Goal: Navigation & Orientation: Find specific page/section

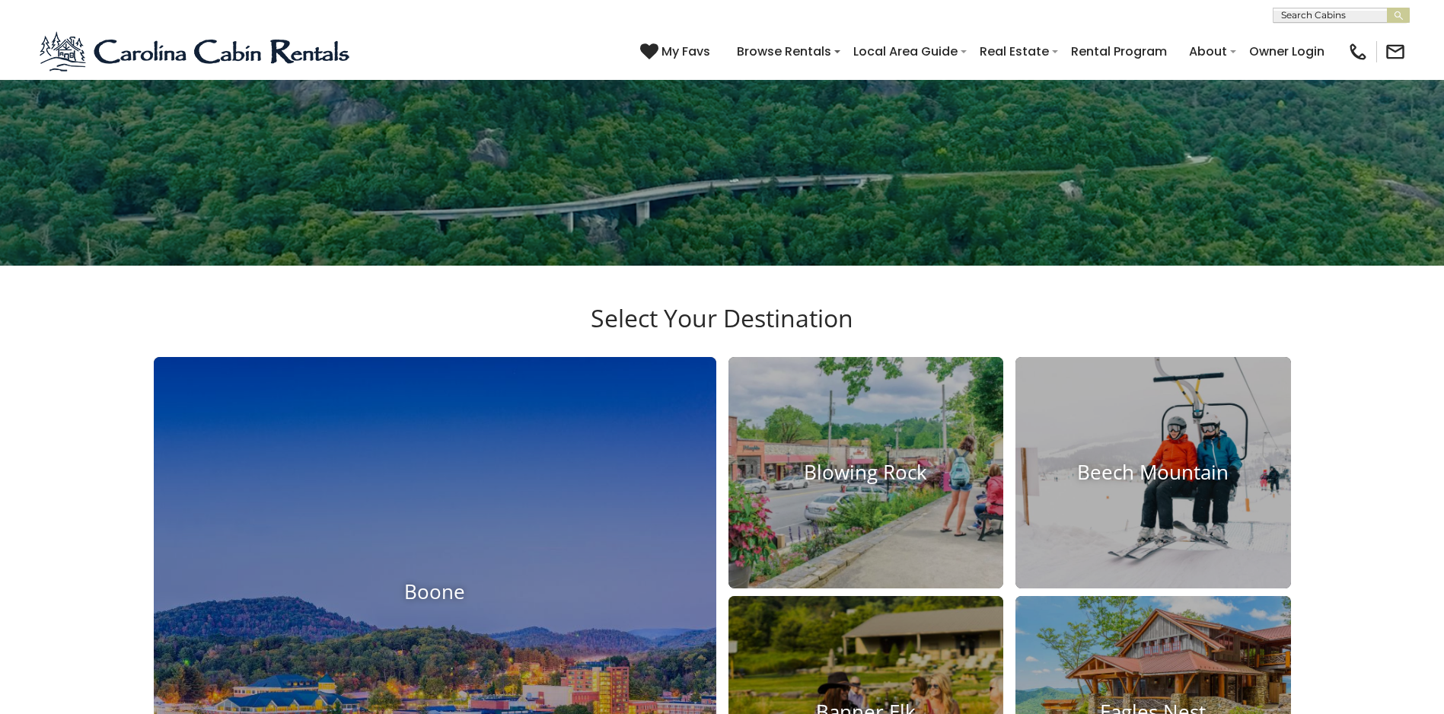
scroll to position [76, 0]
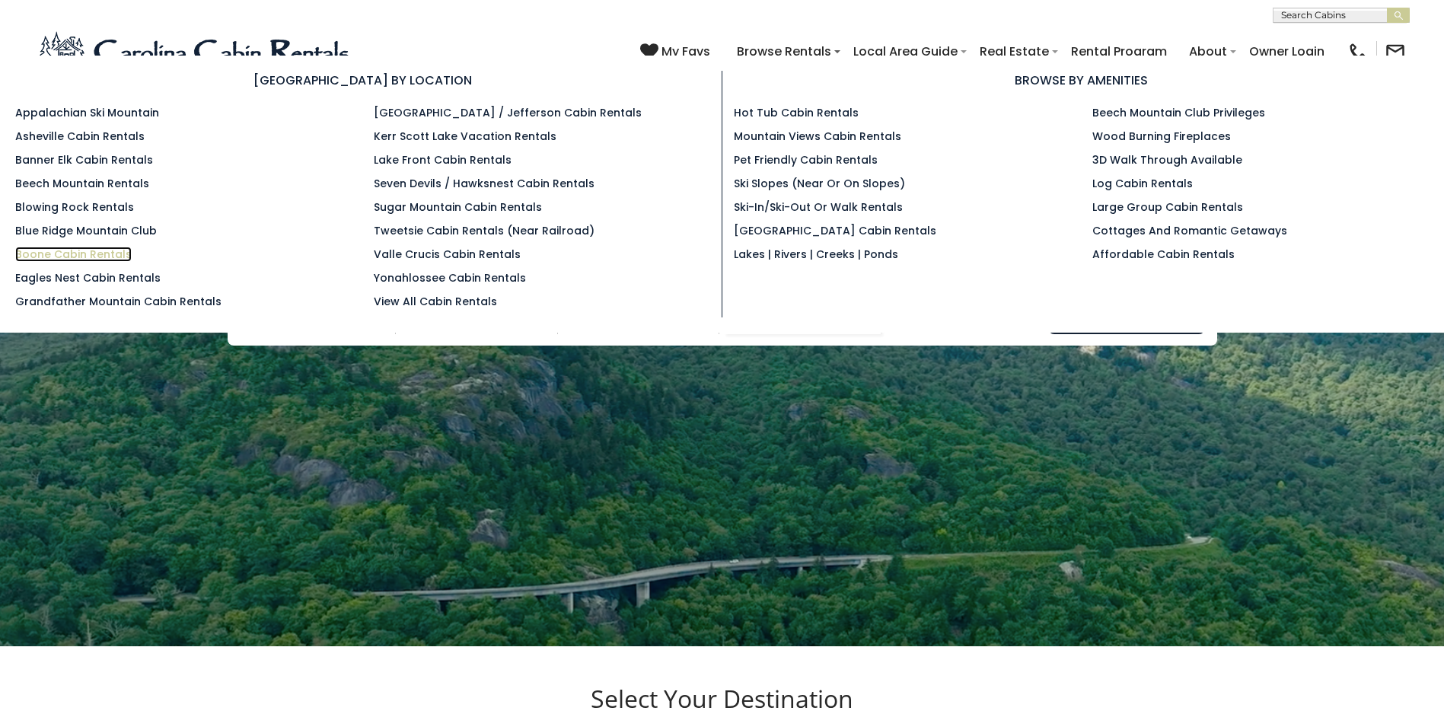
click at [89, 255] on link "Boone Cabin Rentals" at bounding box center [73, 254] width 116 height 15
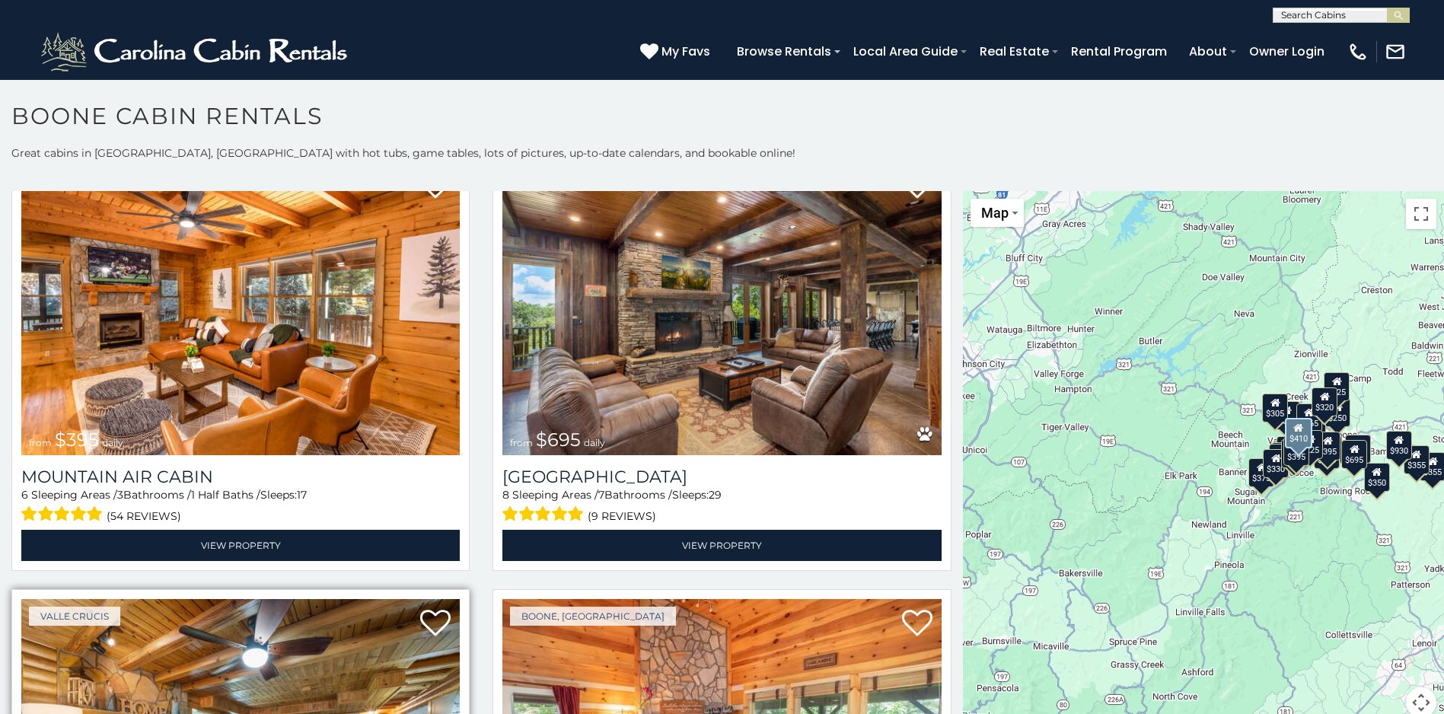
scroll to position [5631, 0]
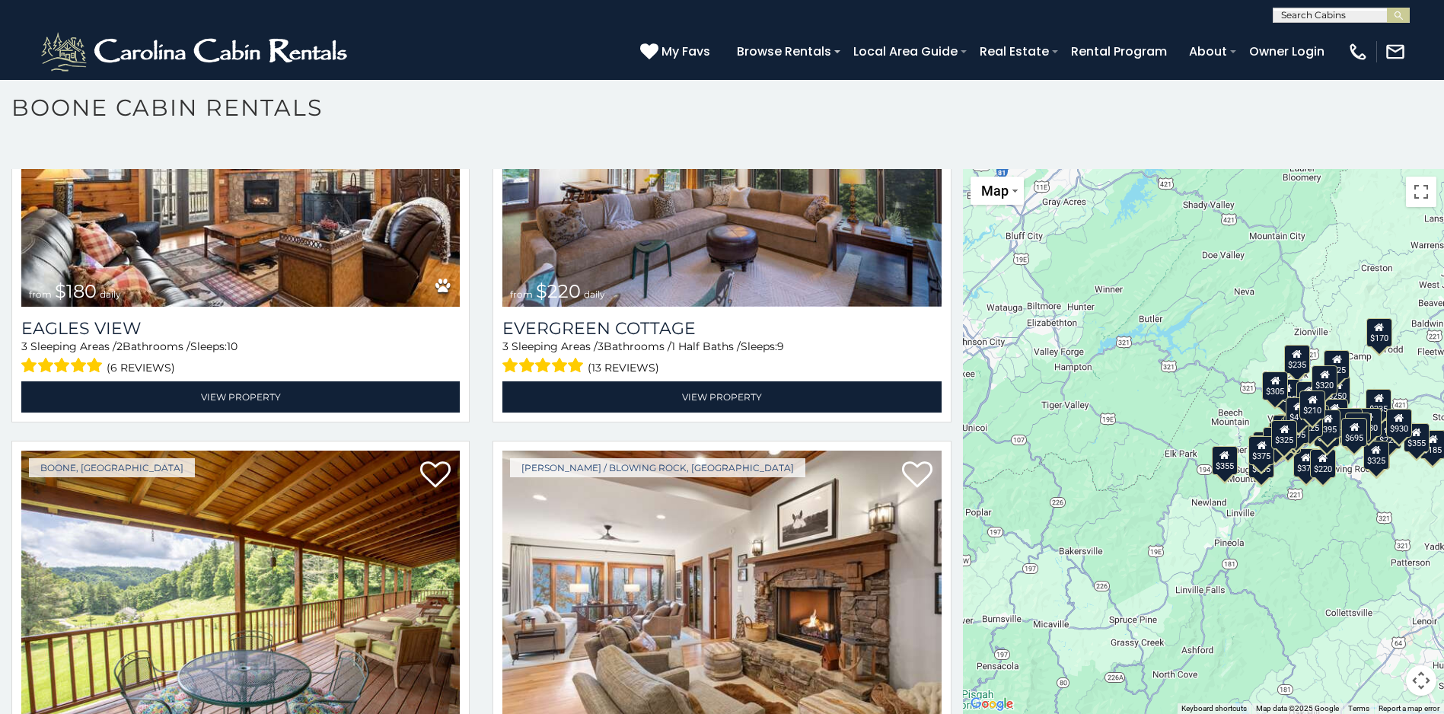
scroll to position [10907, 0]
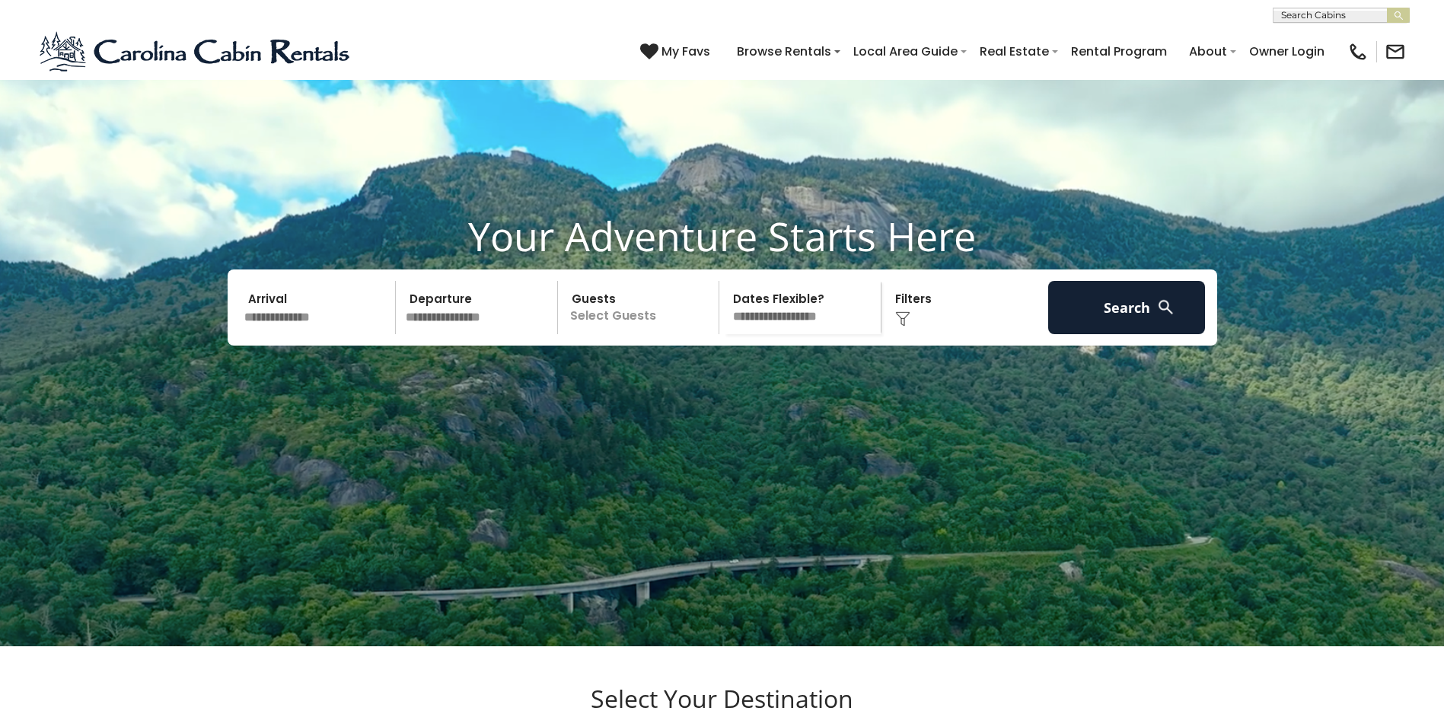
scroll to position [76, 0]
